Goal: Task Accomplishment & Management: Manage account settings

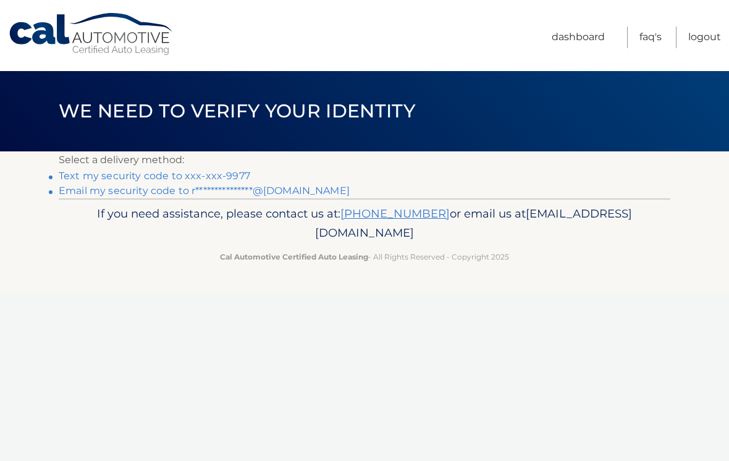
click at [234, 175] on link "Text my security code to xxx-xxx-9977" at bounding box center [154, 176] width 191 height 12
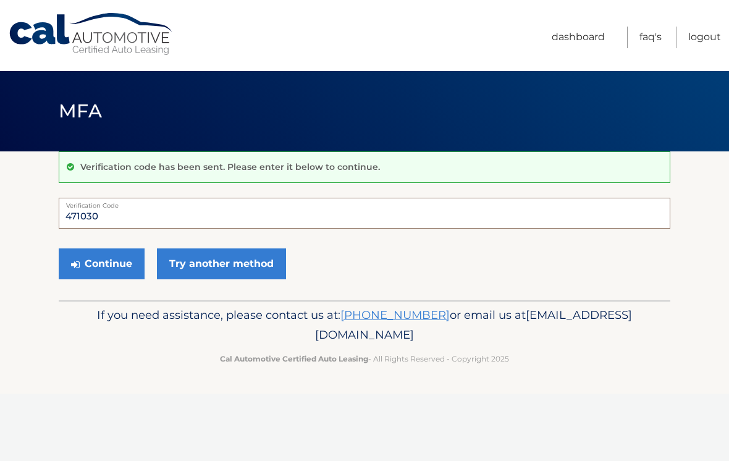
type input "471030"
click at [101, 263] on button "Continue" at bounding box center [102, 263] width 86 height 31
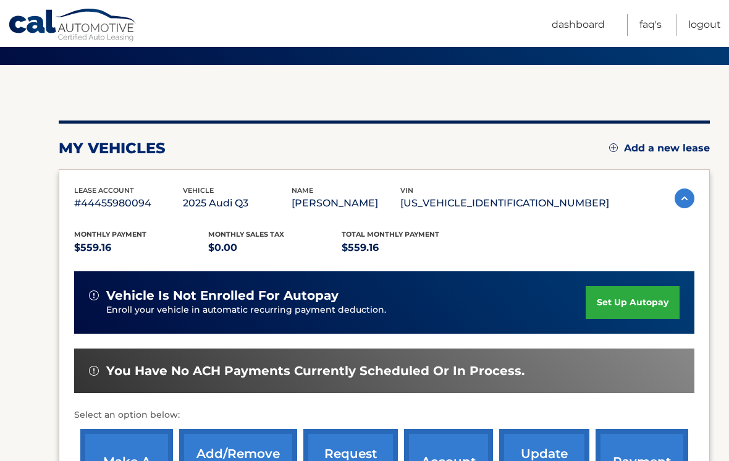
scroll to position [194, 0]
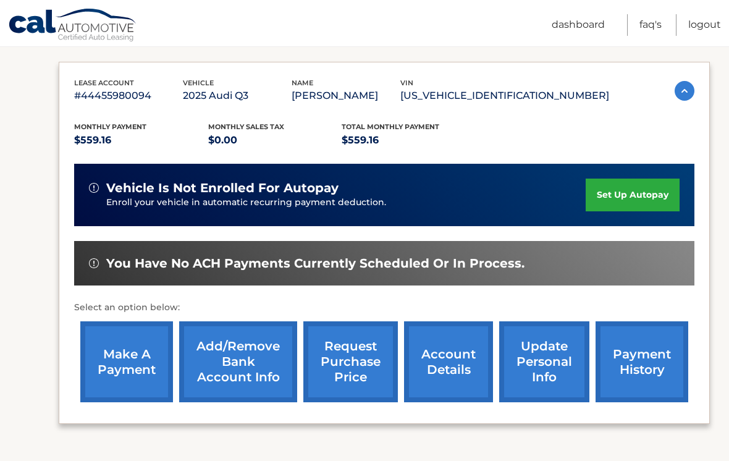
click at [621, 202] on link "set up autopay" at bounding box center [632, 194] width 94 height 33
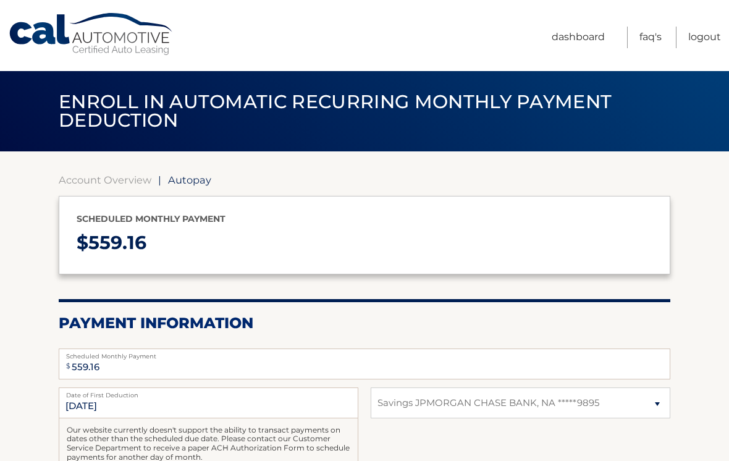
select select "YjljMjQ5NDAtMjQ2YS00MmM0LWIzZGYtNGQ4MWJhNzkwOTE2"
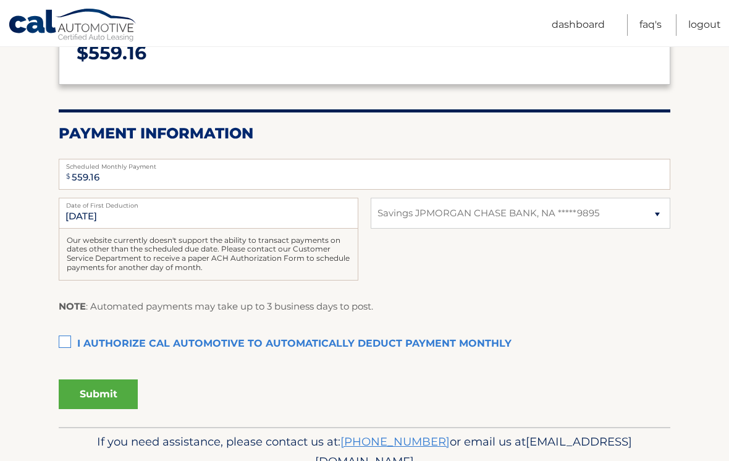
scroll to position [206, 0]
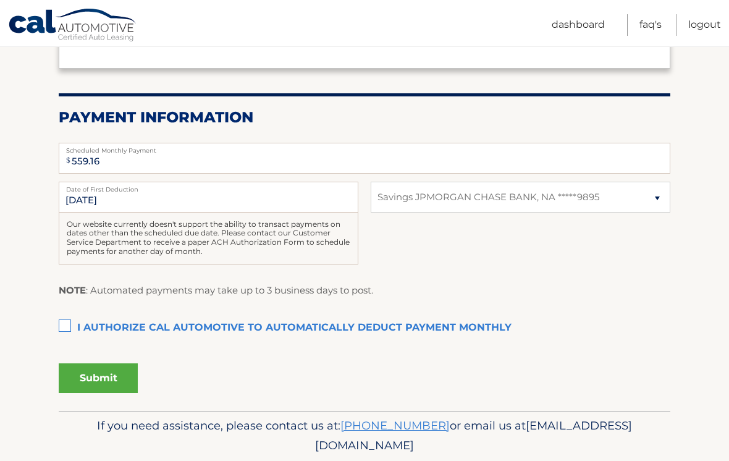
click at [112, 324] on label "I authorize cal automotive to automatically deduct payment monthly This checkbo…" at bounding box center [364, 328] width 611 height 25
click at [0, 0] on input "I authorize cal automotive to automatically deduct payment monthly This checkbo…" at bounding box center [0, 0] width 0 height 0
click at [109, 372] on button "Submit" at bounding box center [98, 378] width 79 height 30
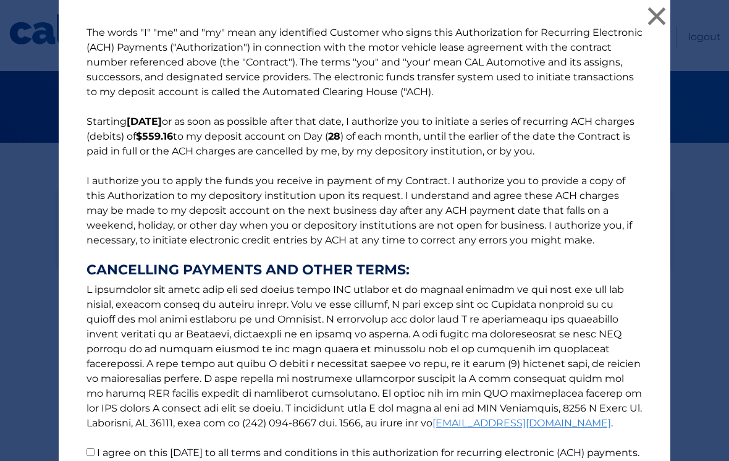
scroll to position [70, 0]
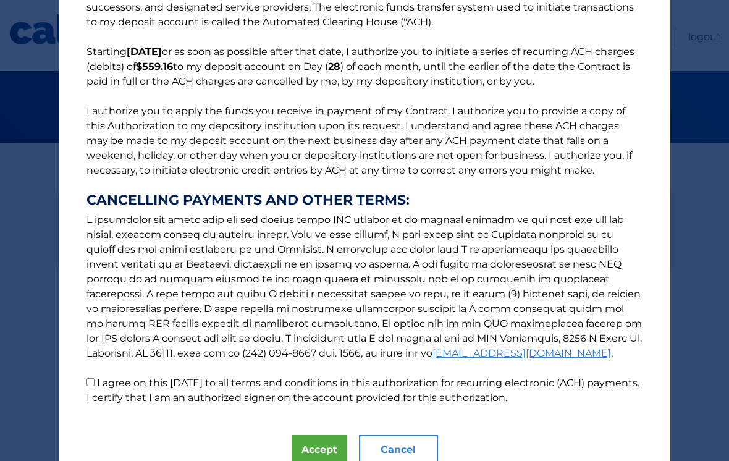
click at [89, 386] on input "I agree on this 08/29/2025 to all terms and conditions in this authorization fo…" at bounding box center [90, 382] width 8 height 8
checkbox input "true"
click at [314, 444] on button "Accept" at bounding box center [319, 450] width 56 height 30
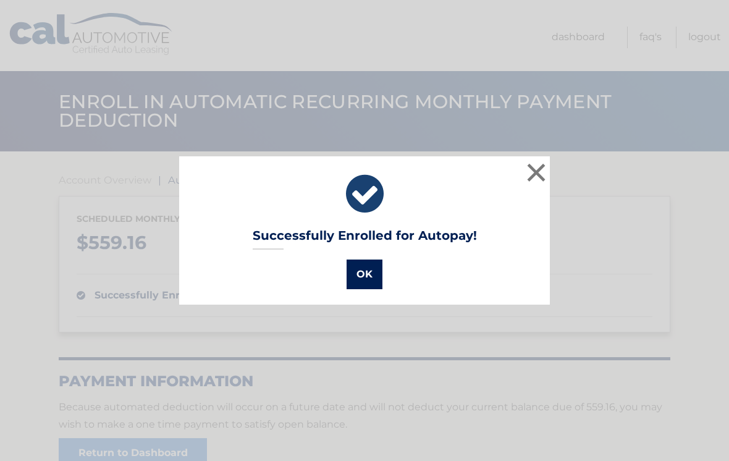
click at [364, 287] on button "OK" at bounding box center [364, 274] width 36 height 30
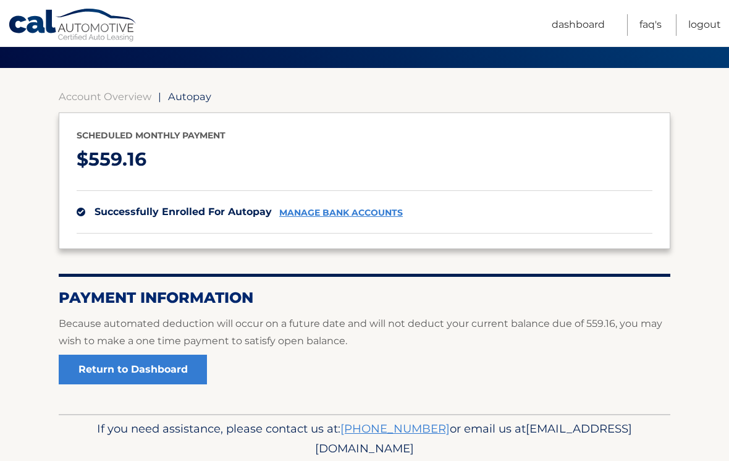
scroll to position [70, 0]
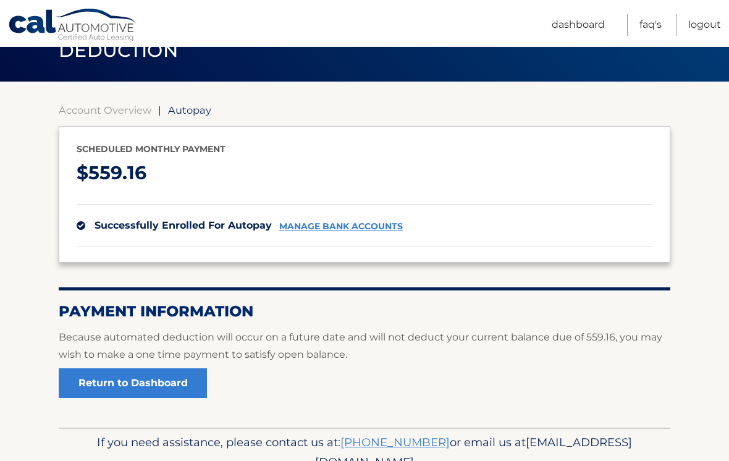
click at [345, 228] on link "manage bank accounts" at bounding box center [340, 226] width 123 height 10
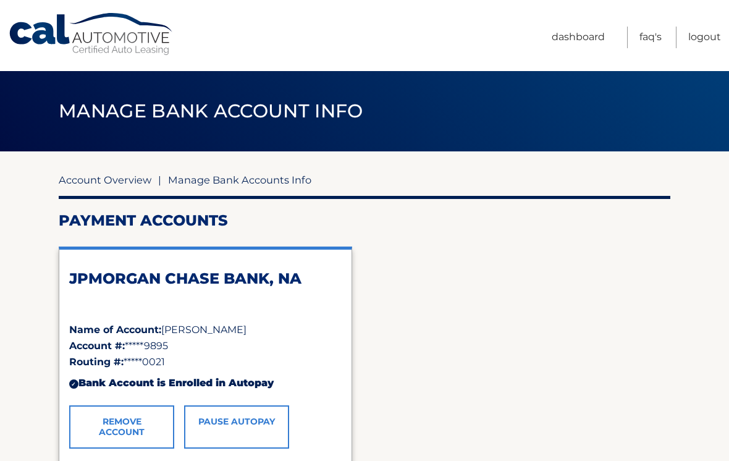
click at [138, 183] on link "Account Overview" at bounding box center [105, 180] width 93 height 12
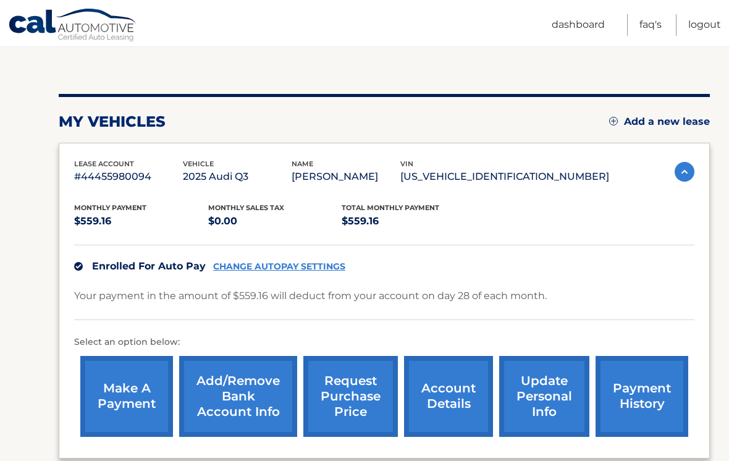
scroll to position [186, 0]
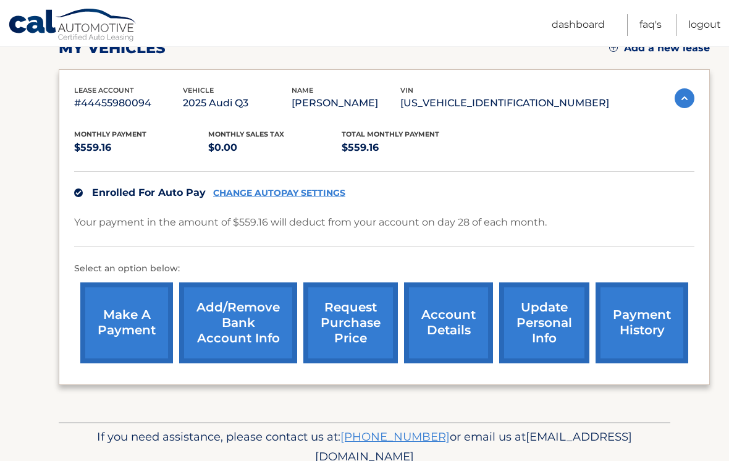
click at [158, 320] on link "make a payment" at bounding box center [126, 322] width 93 height 81
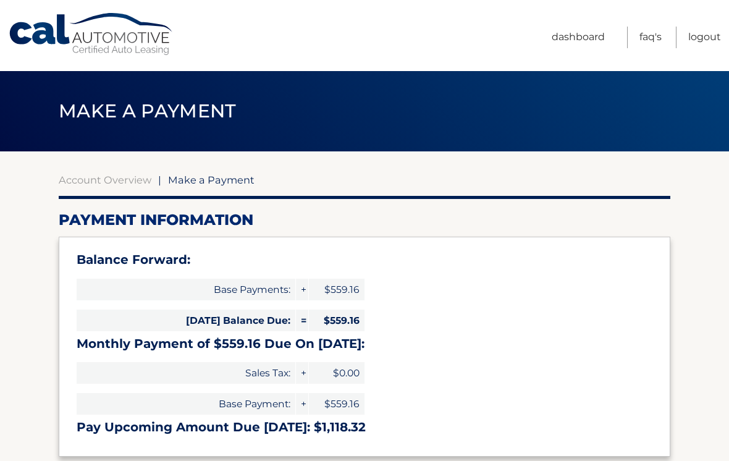
select select "YjljMjQ5NDAtMjQ2YS00MmM0LWIzZGYtNGQ4MWJhNzkwOTE2"
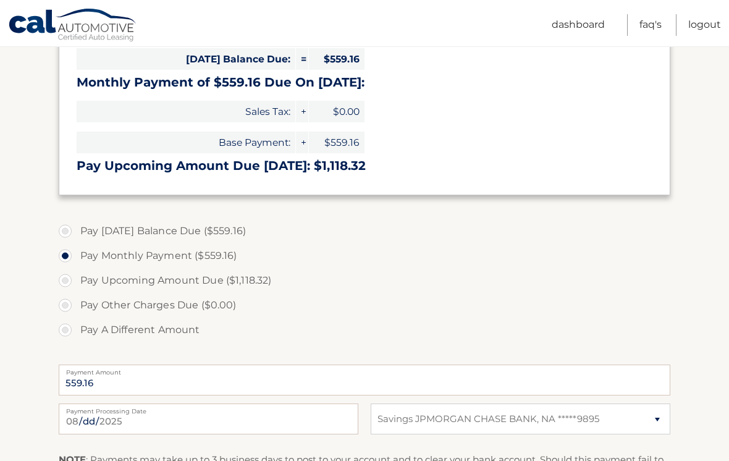
scroll to position [228, 0]
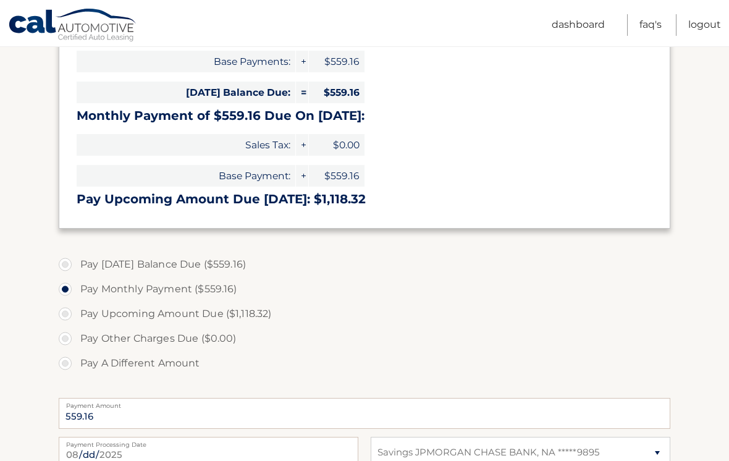
click at [217, 262] on label "Pay [DATE] Balance Due ($559.16)" at bounding box center [364, 264] width 611 height 25
click at [76, 262] on input "Pay [DATE] Balance Due ($559.16)" at bounding box center [70, 262] width 12 height 20
radio input "true"
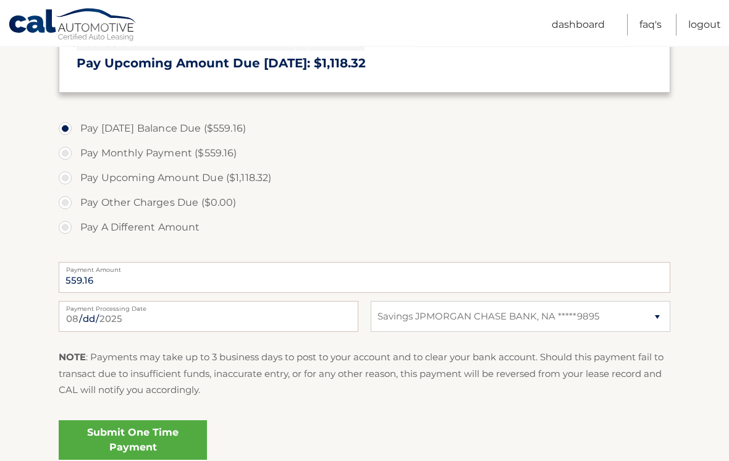
scroll to position [364, 0]
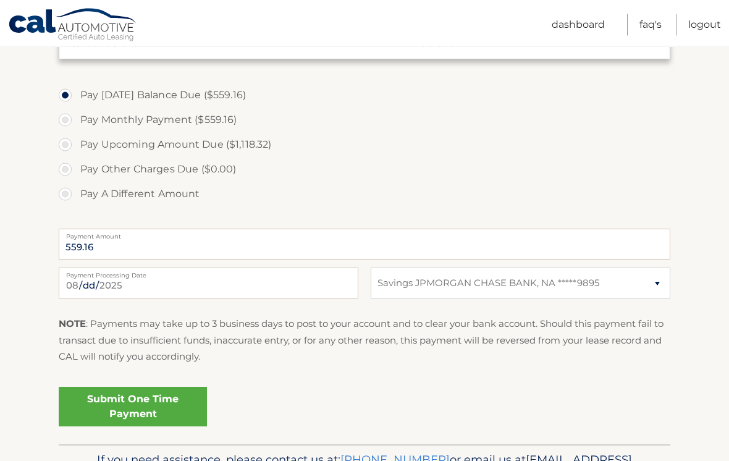
click at [180, 414] on link "Submit One Time Payment" at bounding box center [133, 407] width 148 height 40
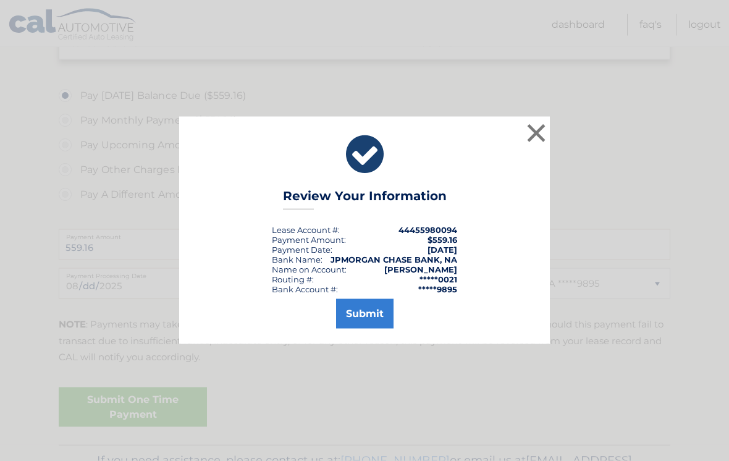
scroll to position [397, 0]
click at [377, 329] on button "Submit" at bounding box center [364, 314] width 57 height 30
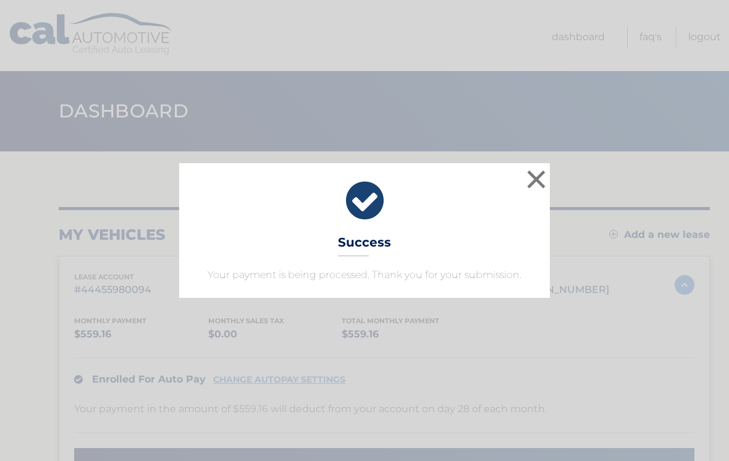
click at [538, 184] on button "×" at bounding box center [536, 179] width 25 height 25
